Goal: Transaction & Acquisition: Book appointment/travel/reservation

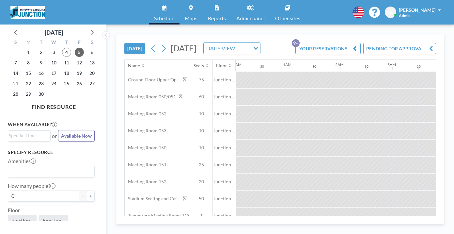
scroll to position [0, 339]
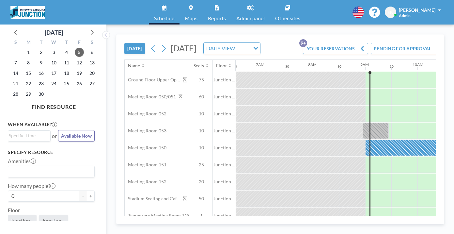
scroll to position [0, 361]
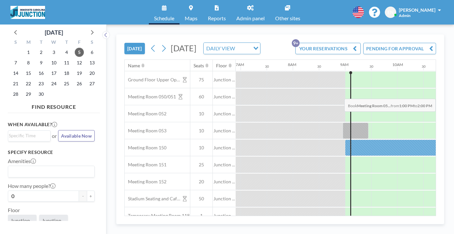
drag, startPoint x: 385, startPoint y: 83, endPoint x: 413, endPoint y: 83, distance: 27.7
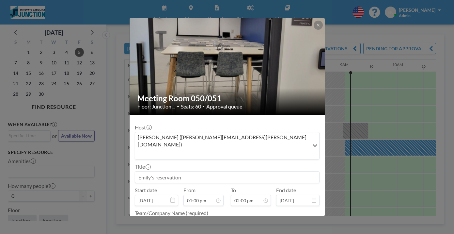
click at [185, 171] on input at bounding box center [227, 176] width 184 height 11
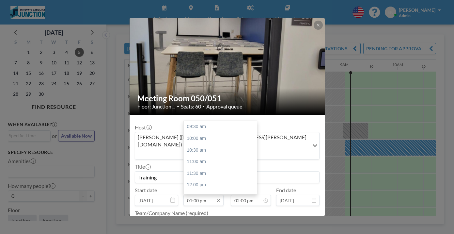
scroll to position [73, 0]
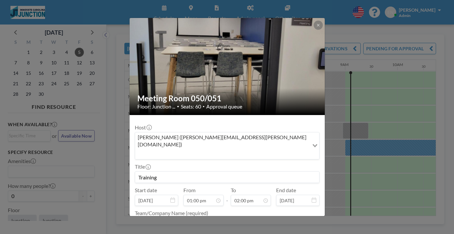
type input "Training"
click at [187, 217] on textarea at bounding box center [227, 222] width 185 height 11
type textarea "Innovate Carolina"
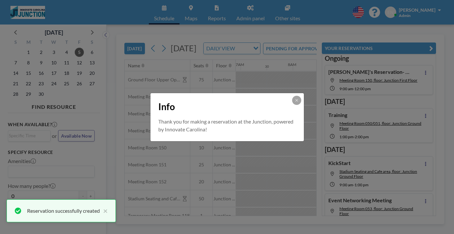
scroll to position [0, 0]
